Goal: Find specific page/section: Find specific page/section

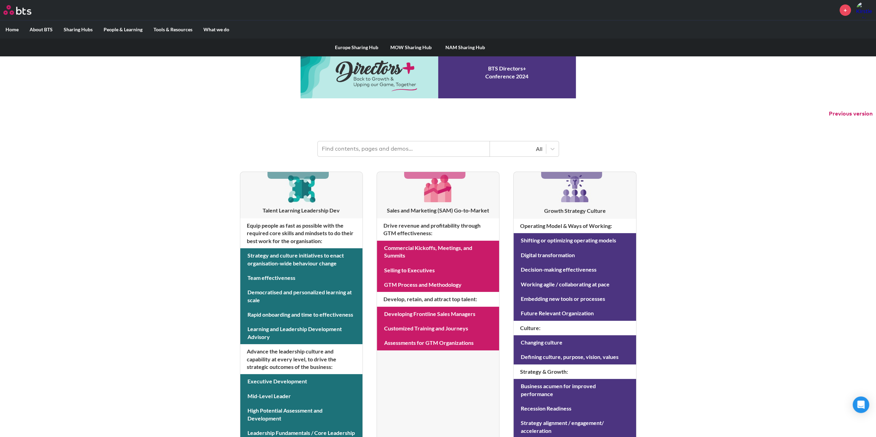
click at [420, 45] on link "MOW Sharing Hub" at bounding box center [411, 48] width 54 height 18
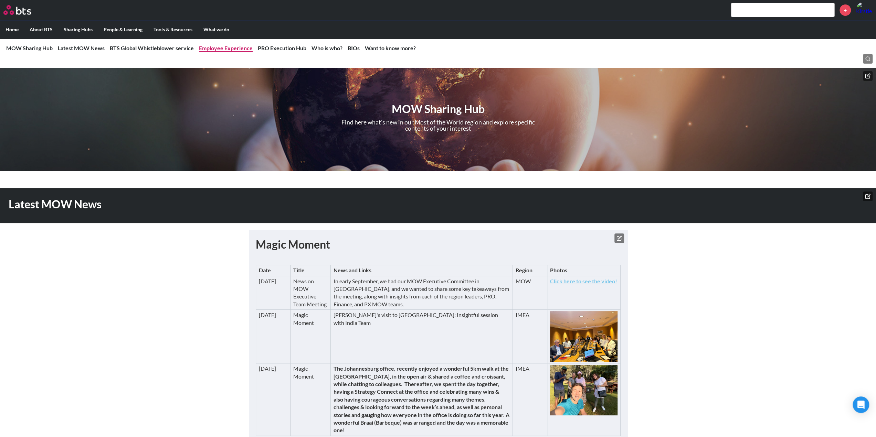
click at [219, 47] on link "Employee Experience" at bounding box center [226, 48] width 54 height 7
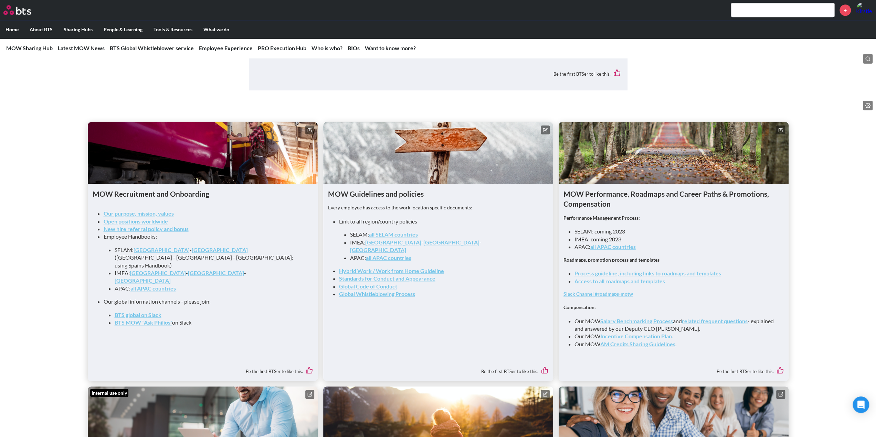
scroll to position [645, 0]
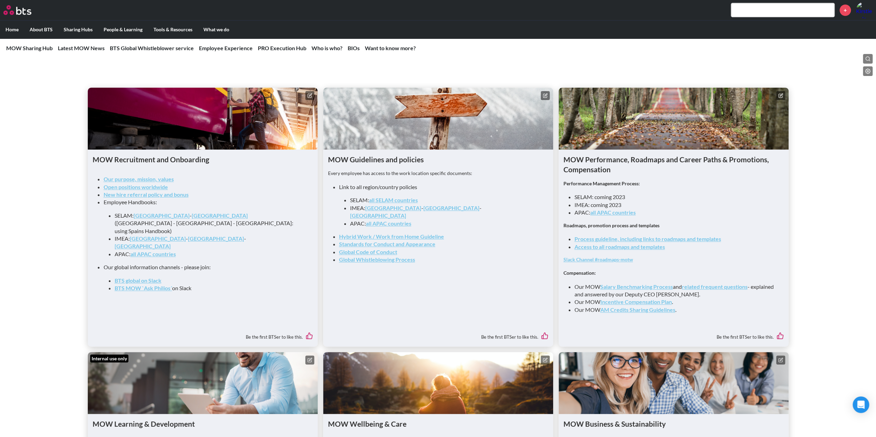
click at [634, 305] on link "Incentive Compensation Plan" at bounding box center [636, 302] width 72 height 7
